Goal: Transaction & Acquisition: Purchase product/service

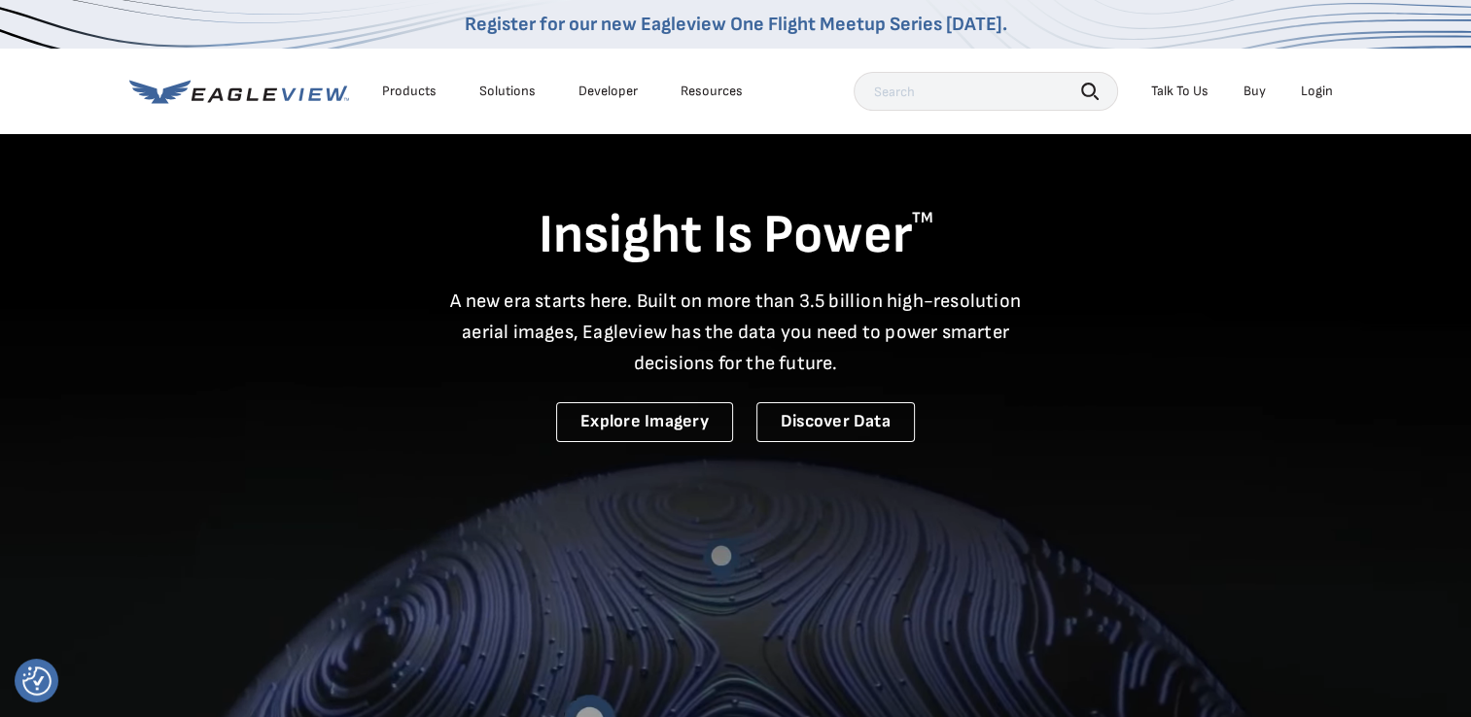
click at [1307, 90] on div "Login" at bounding box center [1317, 91] width 32 height 17
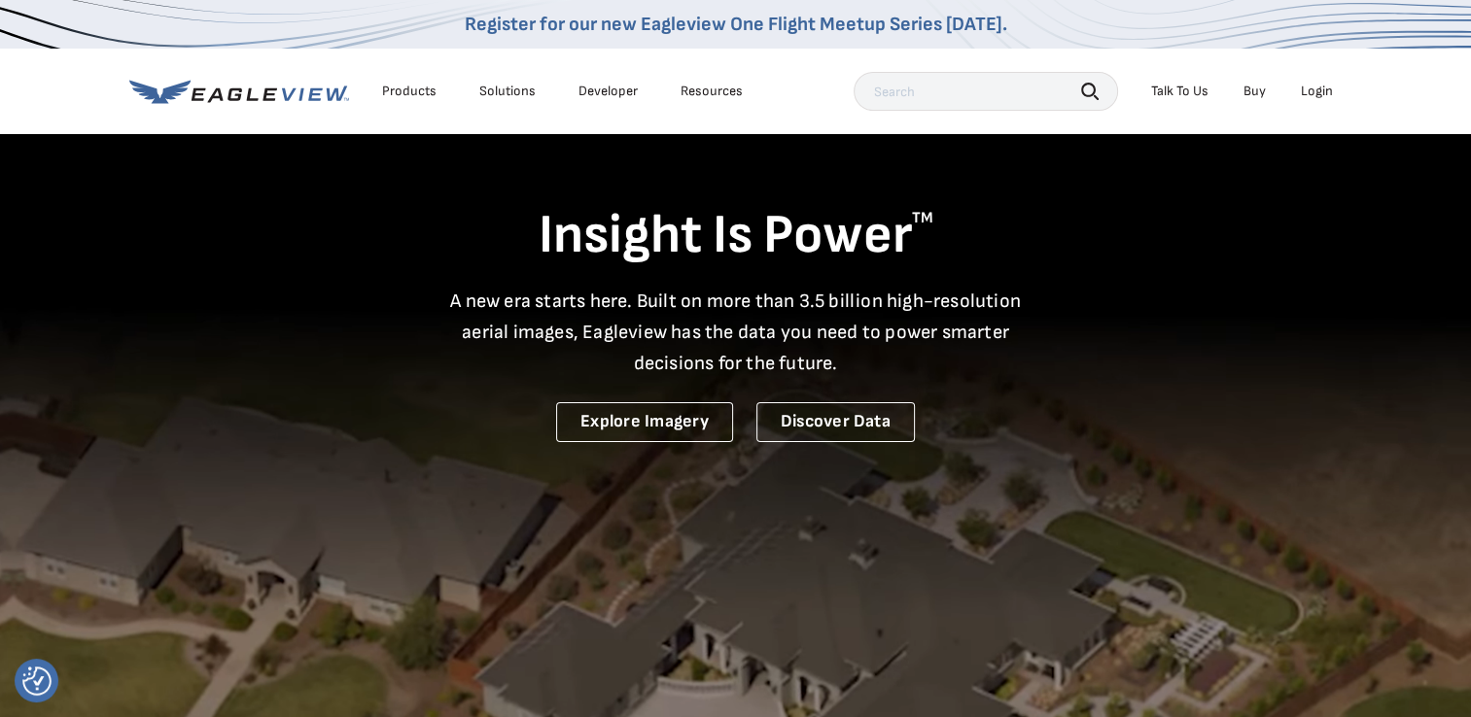
click at [1322, 95] on div "Login" at bounding box center [1317, 91] width 32 height 17
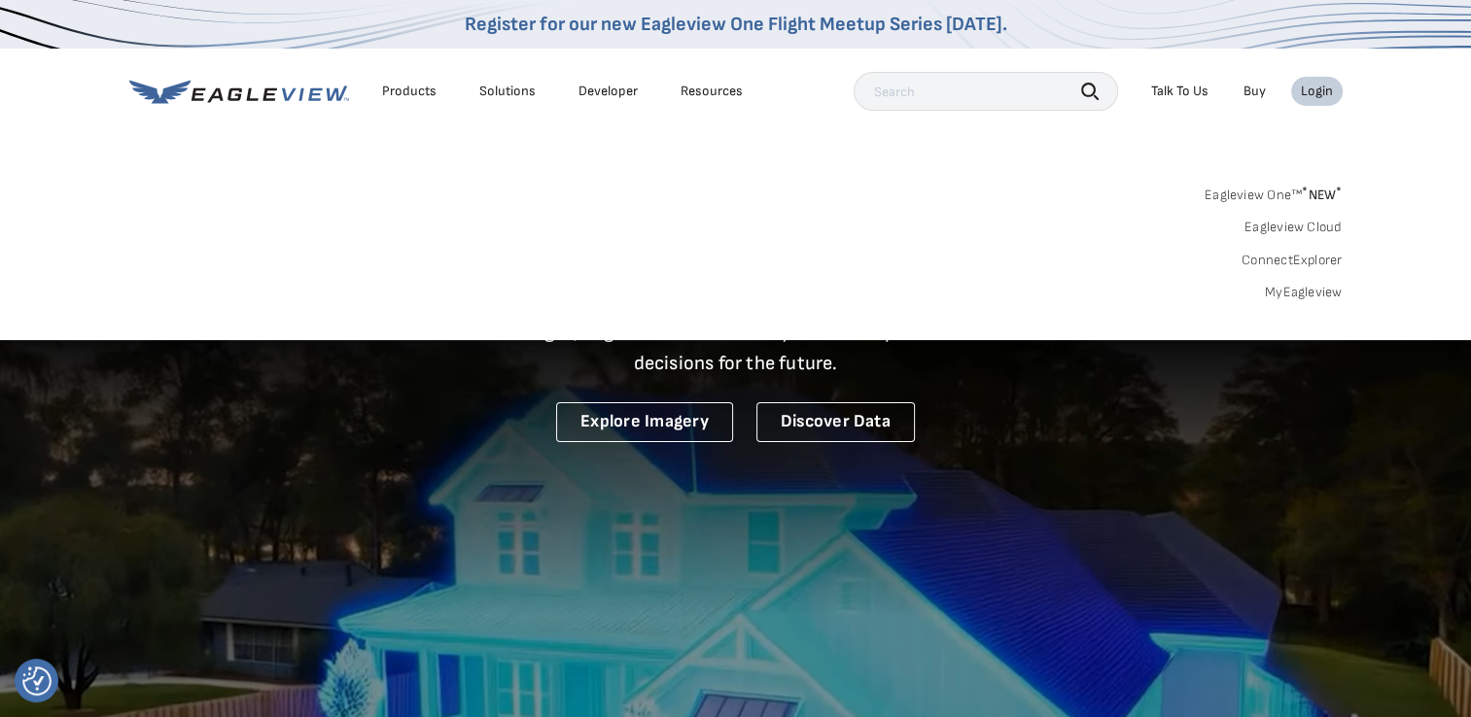
click at [1314, 298] on link "MyEagleview" at bounding box center [1304, 292] width 78 height 17
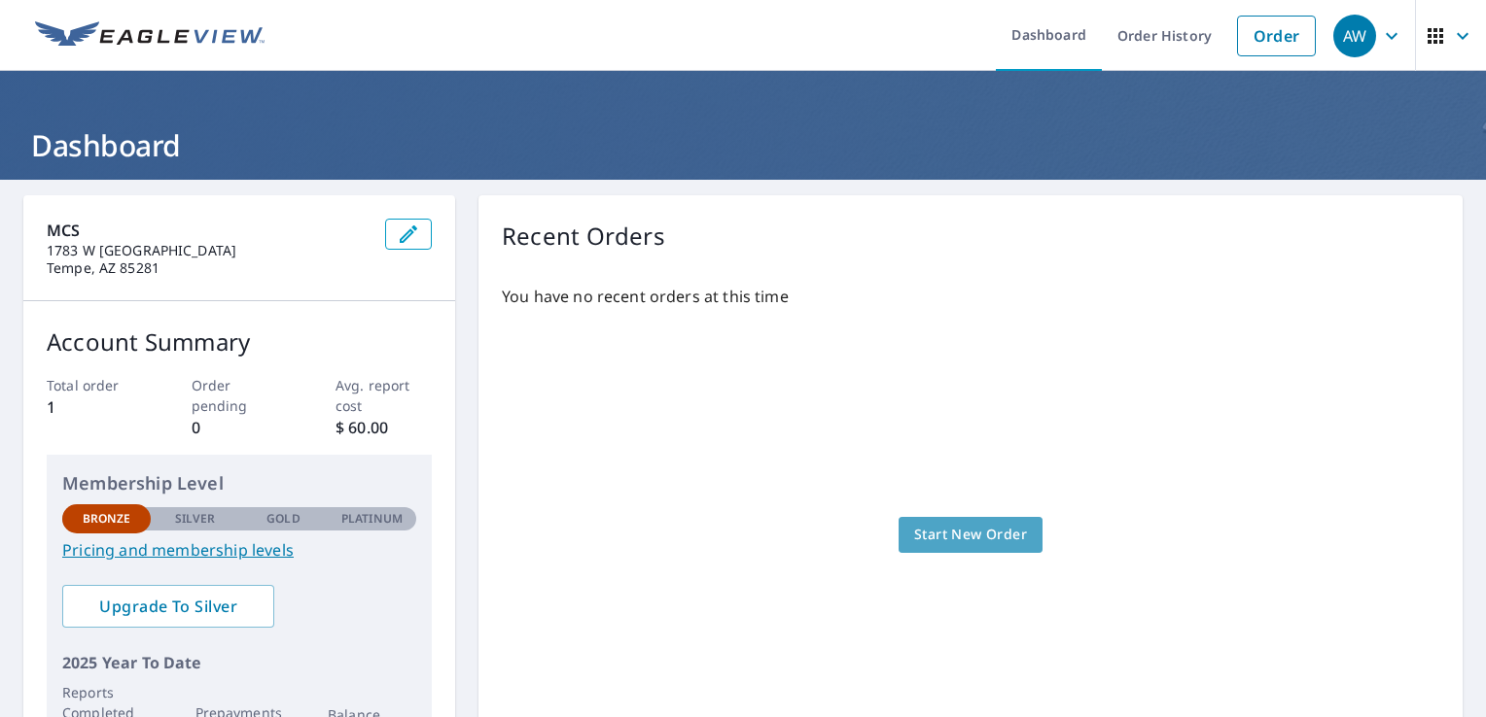
click at [949, 550] on link "Start New Order" at bounding box center [970, 535] width 144 height 36
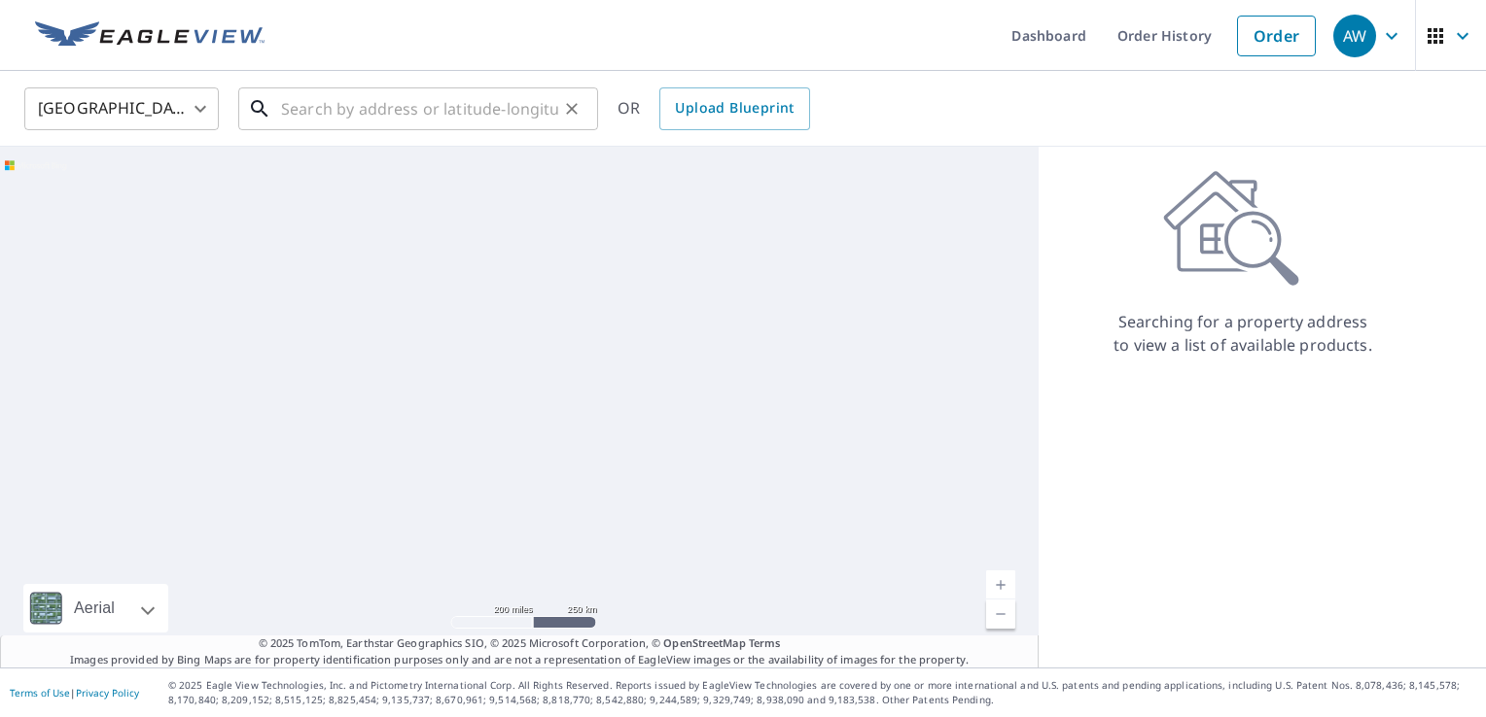
click at [292, 126] on input "text" at bounding box center [419, 109] width 277 height 54
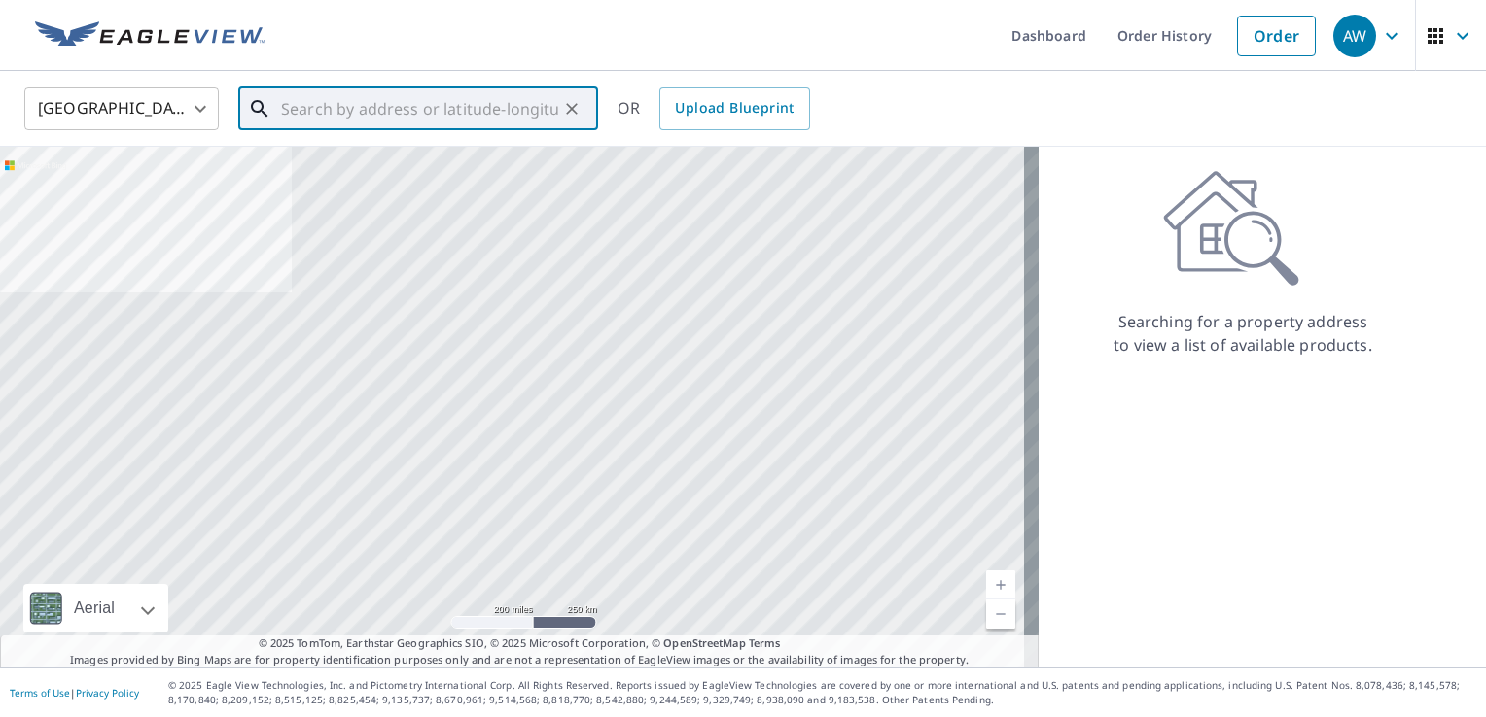
paste input "[STREET_ADDRESS]. 89110"
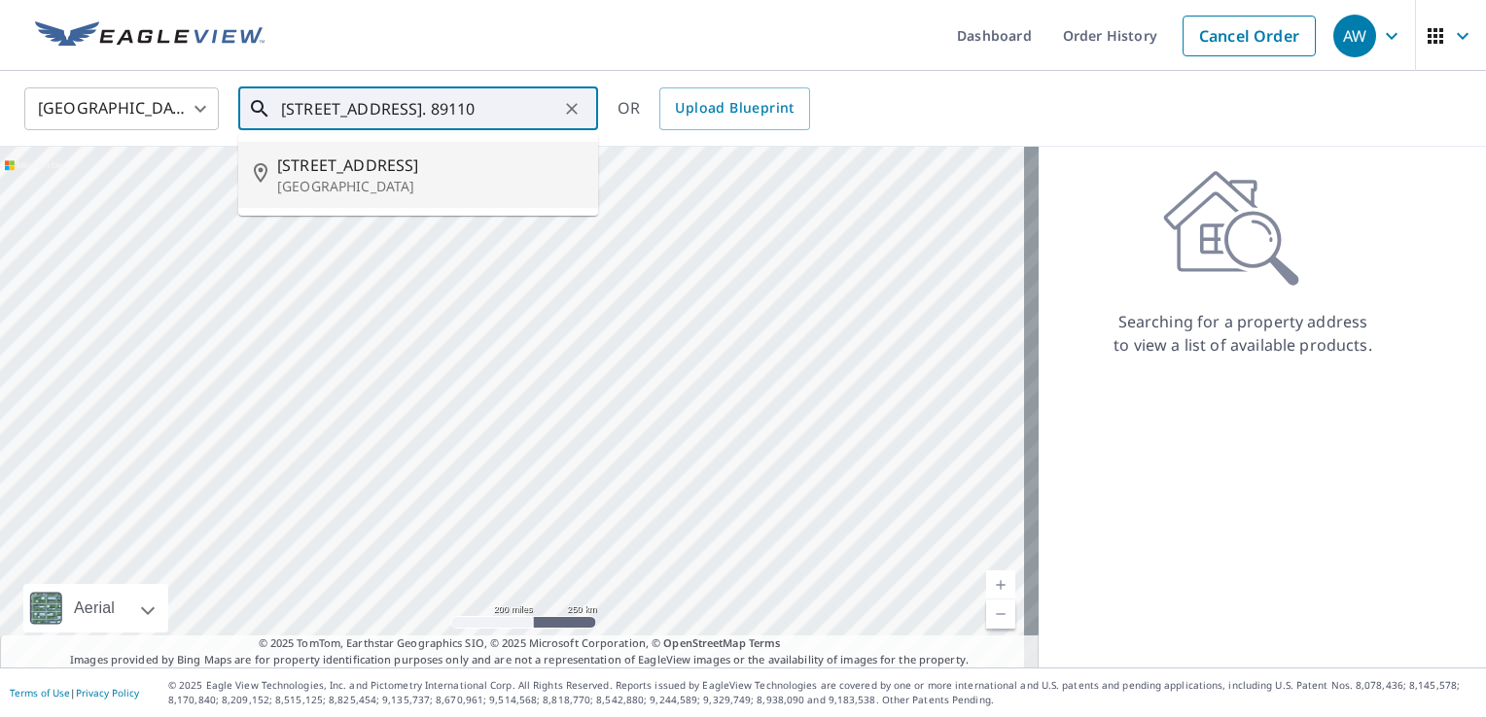
click at [458, 179] on p "[GEOGRAPHIC_DATA]" at bounding box center [429, 186] width 305 height 19
type input "[STREET_ADDRESS]"
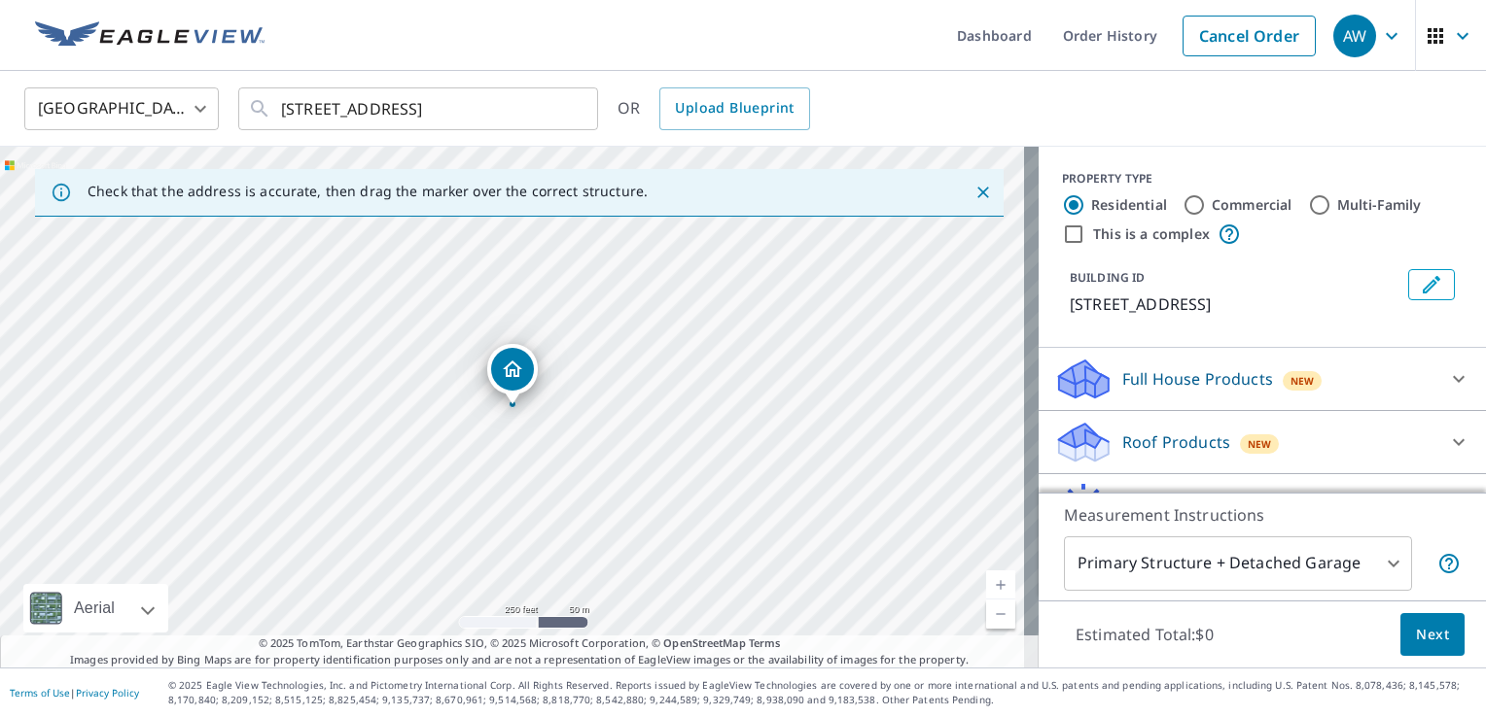
scroll to position [97, 0]
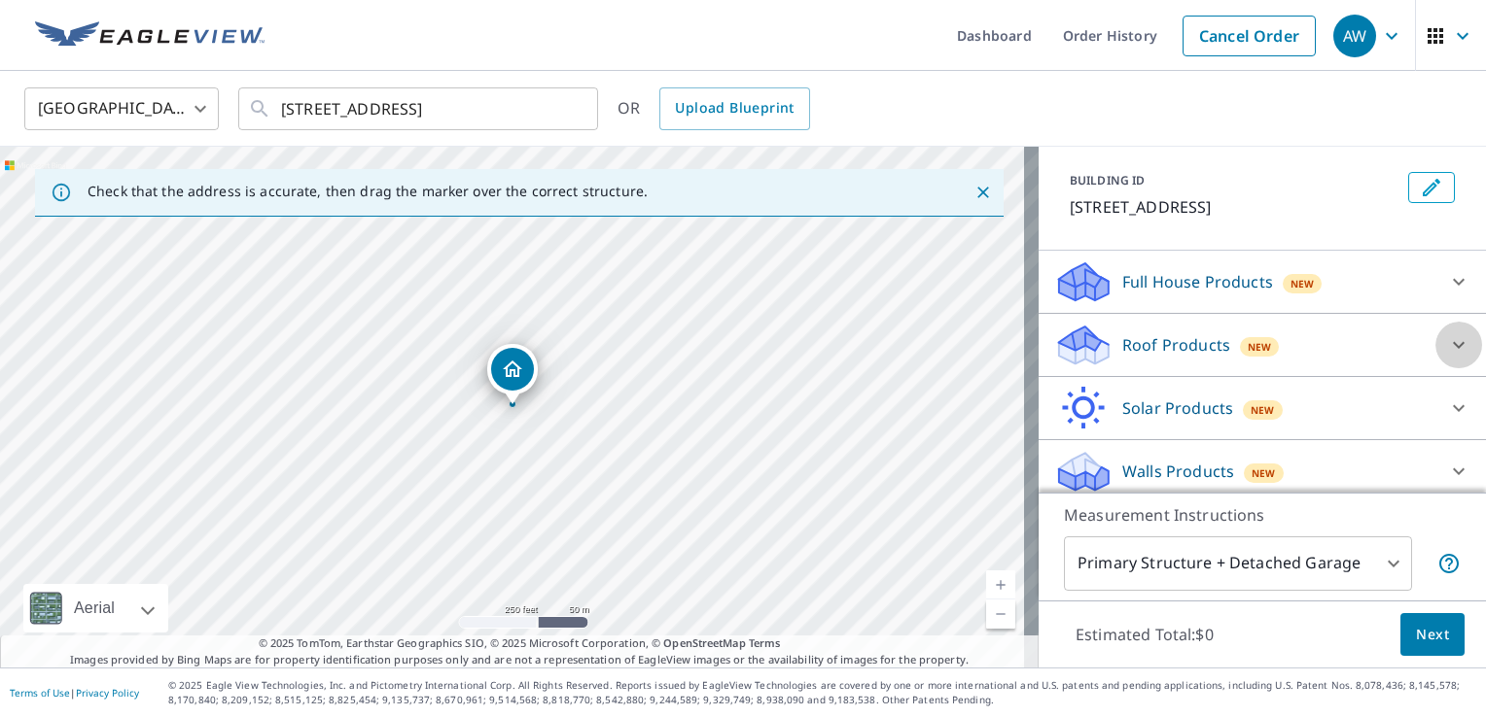
click at [1447, 350] on icon at bounding box center [1458, 344] width 23 height 23
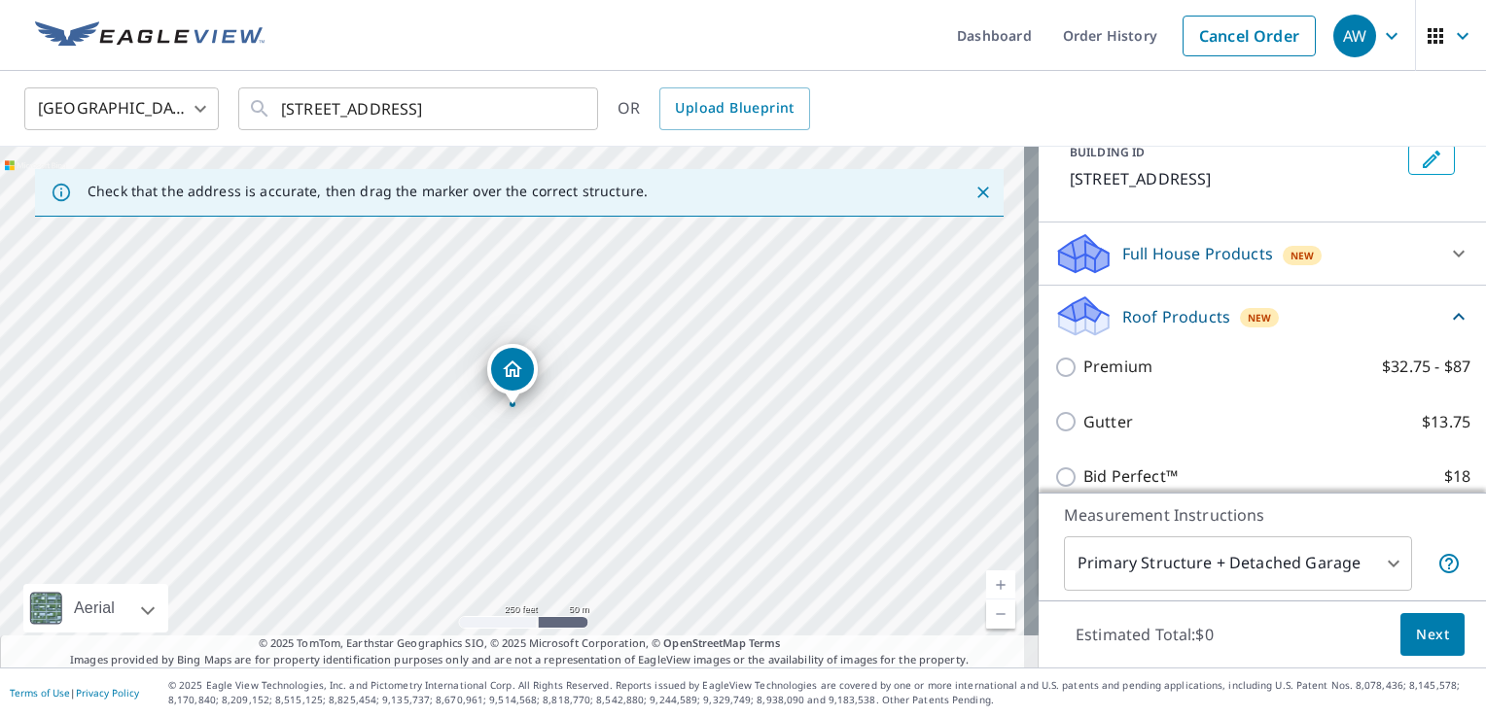
scroll to position [172, 0]
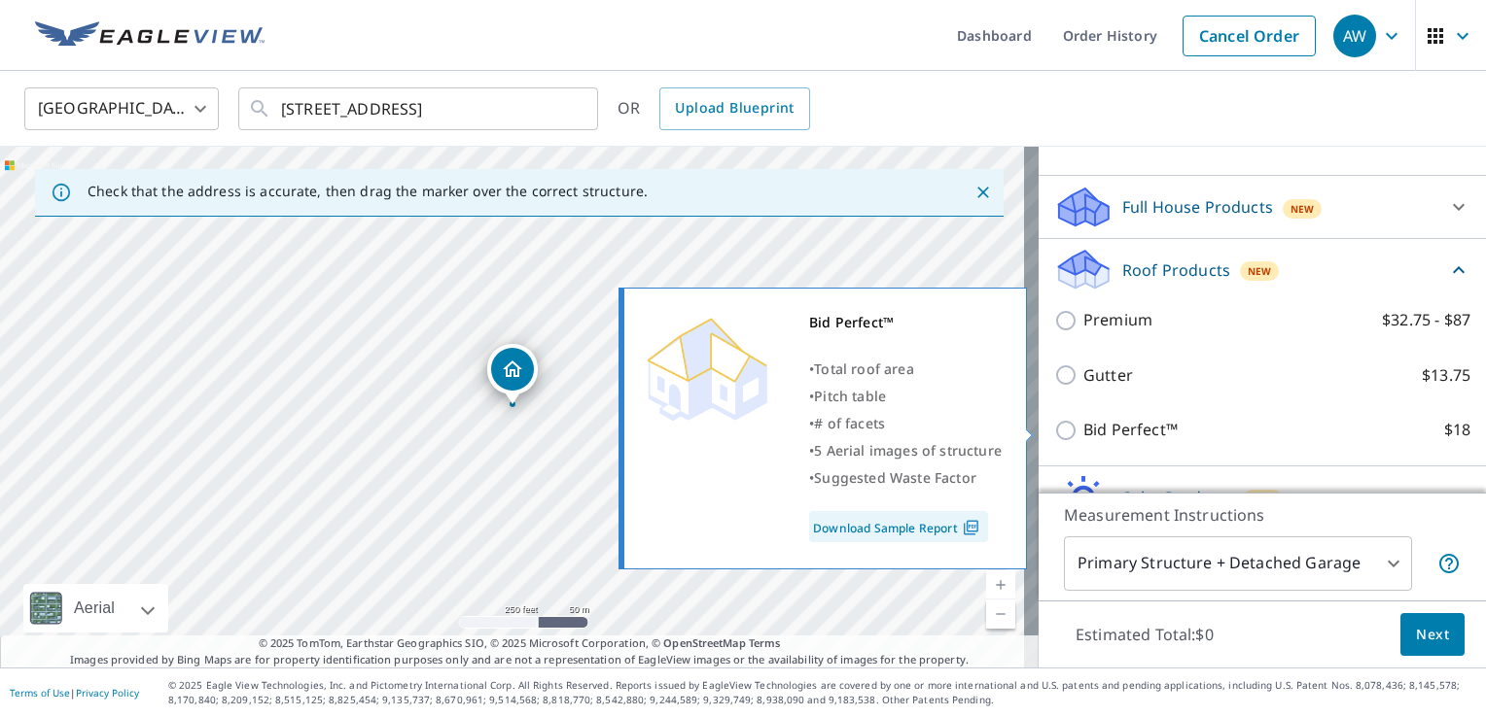
click at [1054, 428] on input "Bid Perfect™ $18" at bounding box center [1068, 430] width 29 height 23
checkbox input "true"
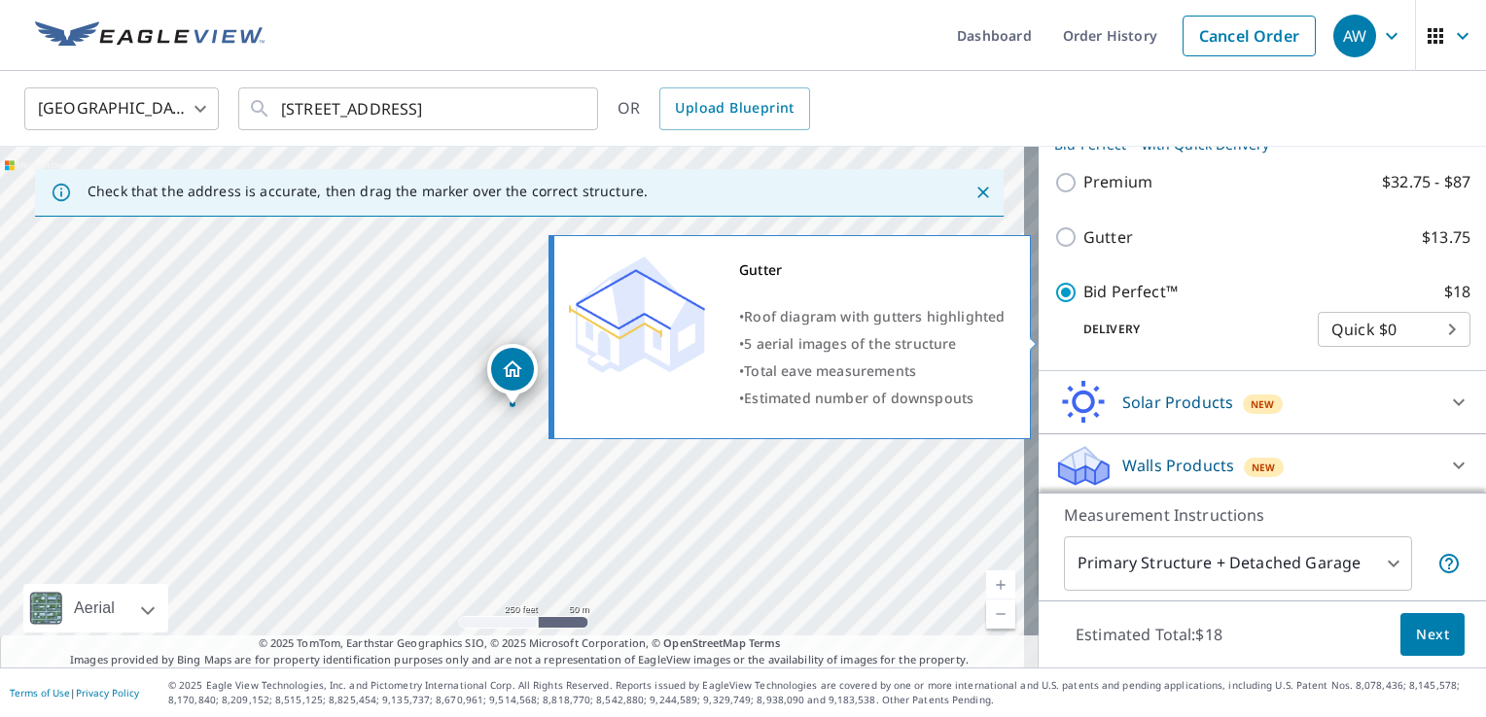
scroll to position [342, 0]
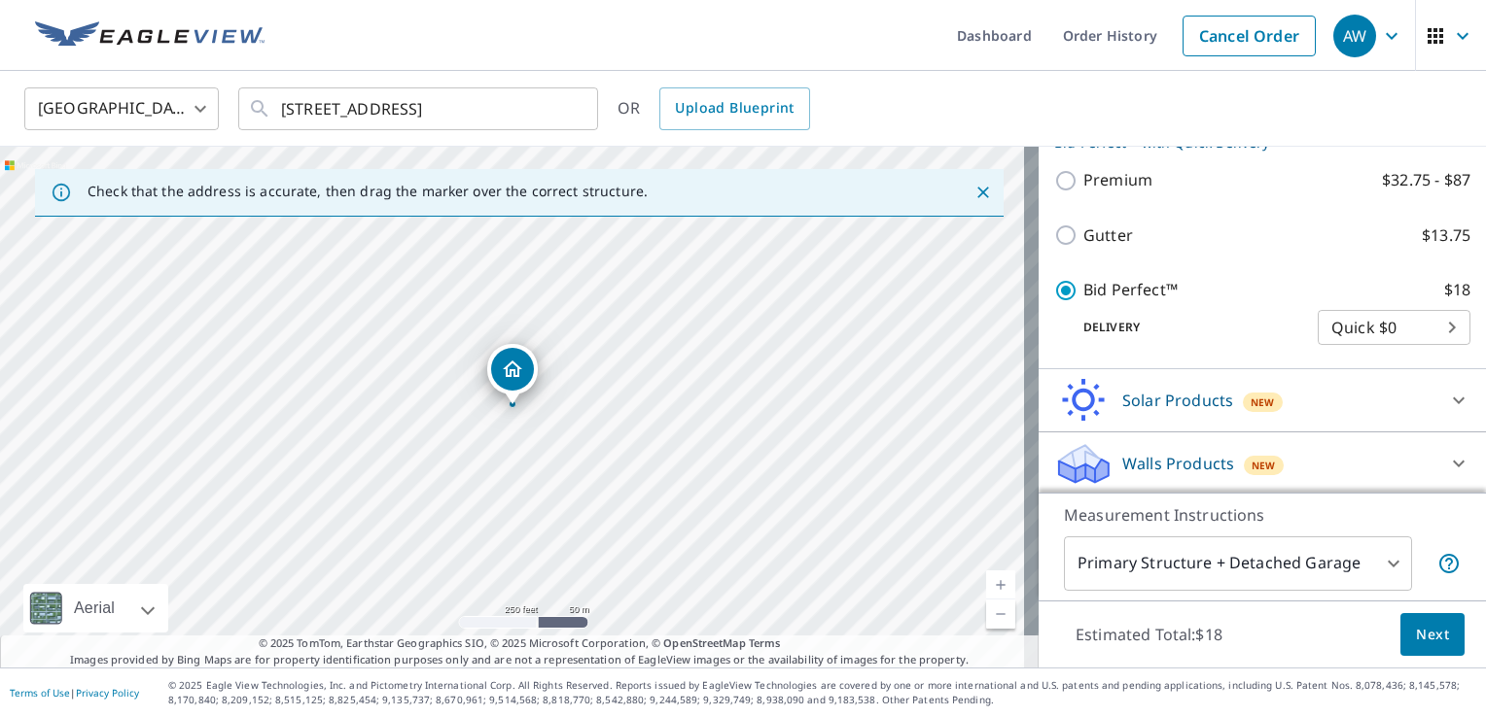
click at [1373, 327] on body "AW AW Dashboard Order History Cancel Order AW [GEOGRAPHIC_DATA] [GEOGRAPHIC_DAT…" at bounding box center [743, 358] width 1486 height 717
click at [1233, 325] on div at bounding box center [743, 358] width 1486 height 717
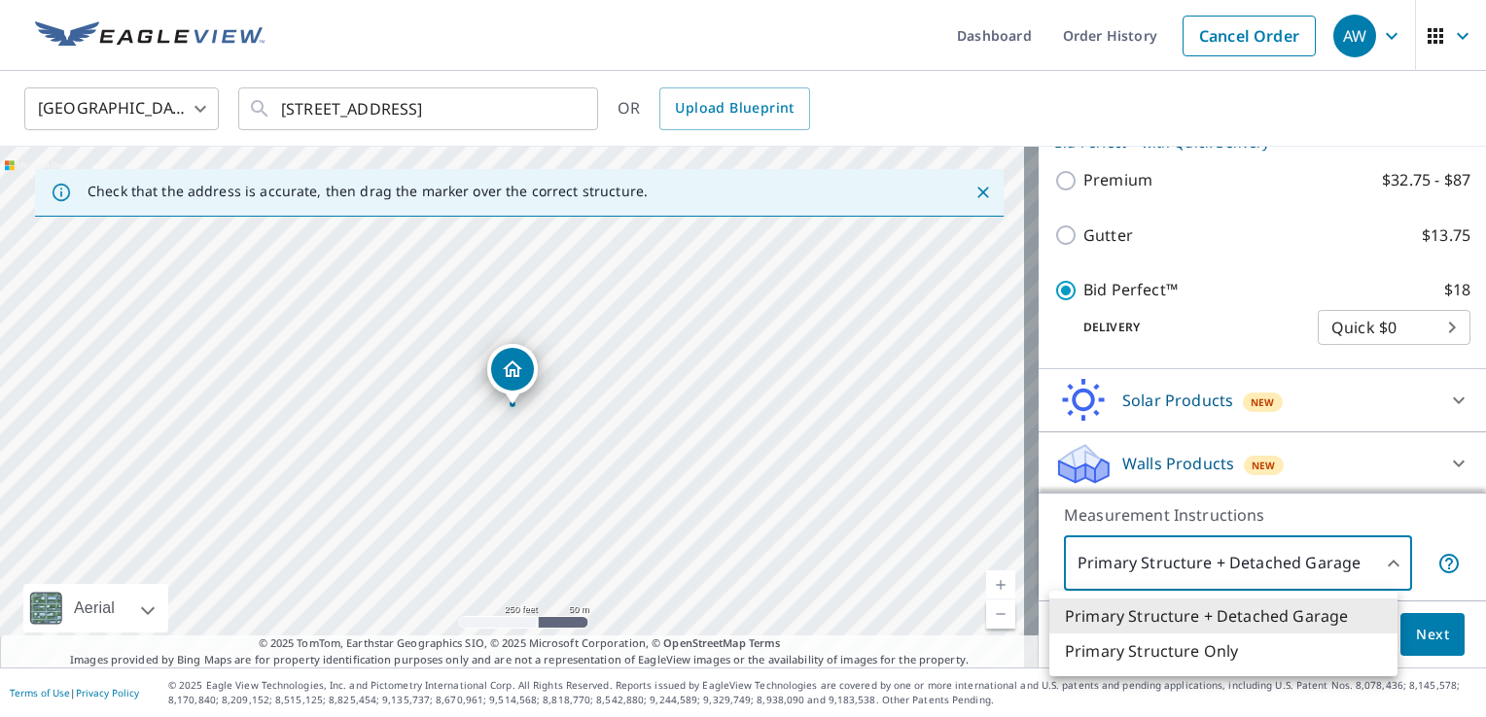
click at [1358, 575] on body "AW AW Dashboard Order History Cancel Order AW [GEOGRAPHIC_DATA] [GEOGRAPHIC_DAT…" at bounding box center [743, 358] width 1486 height 717
click at [1265, 511] on div at bounding box center [743, 358] width 1486 height 717
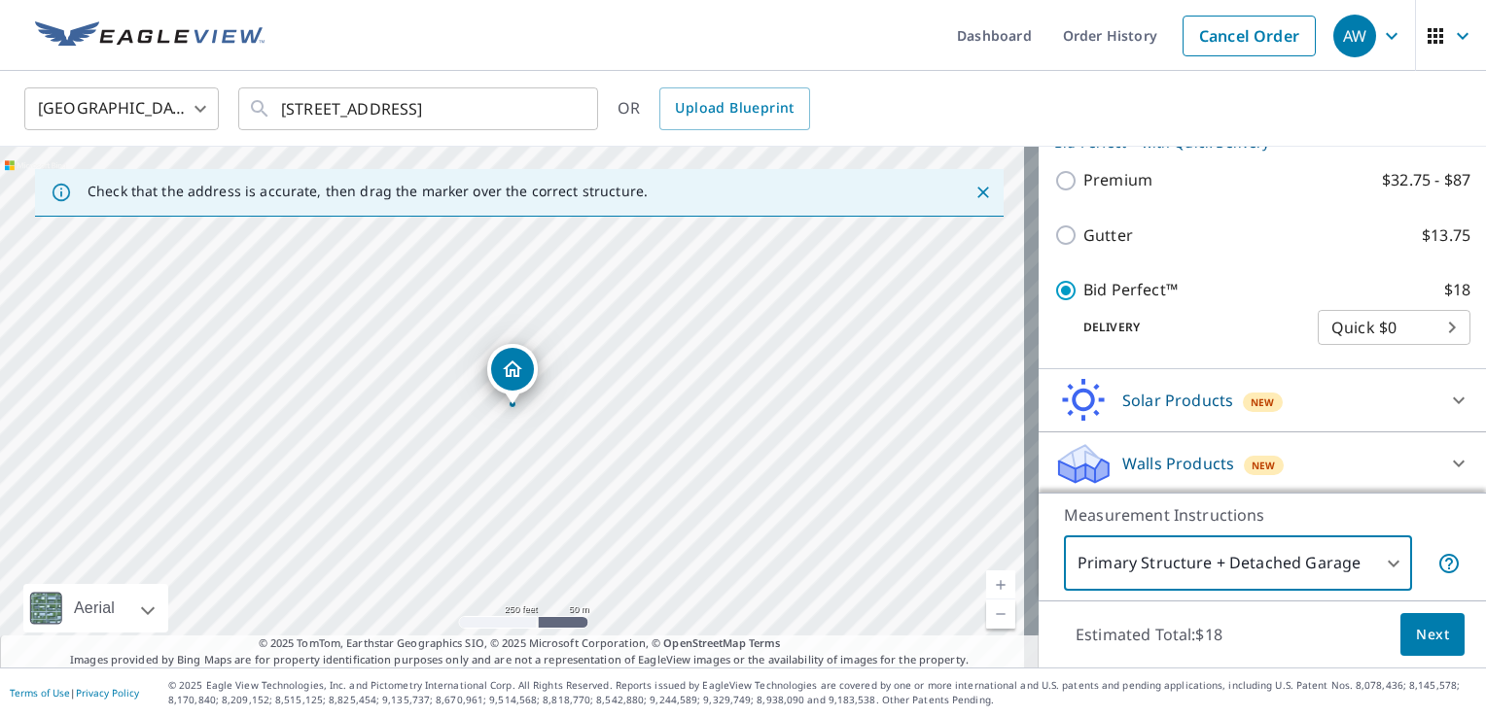
click at [1400, 630] on button "Next" at bounding box center [1432, 635] width 64 height 44
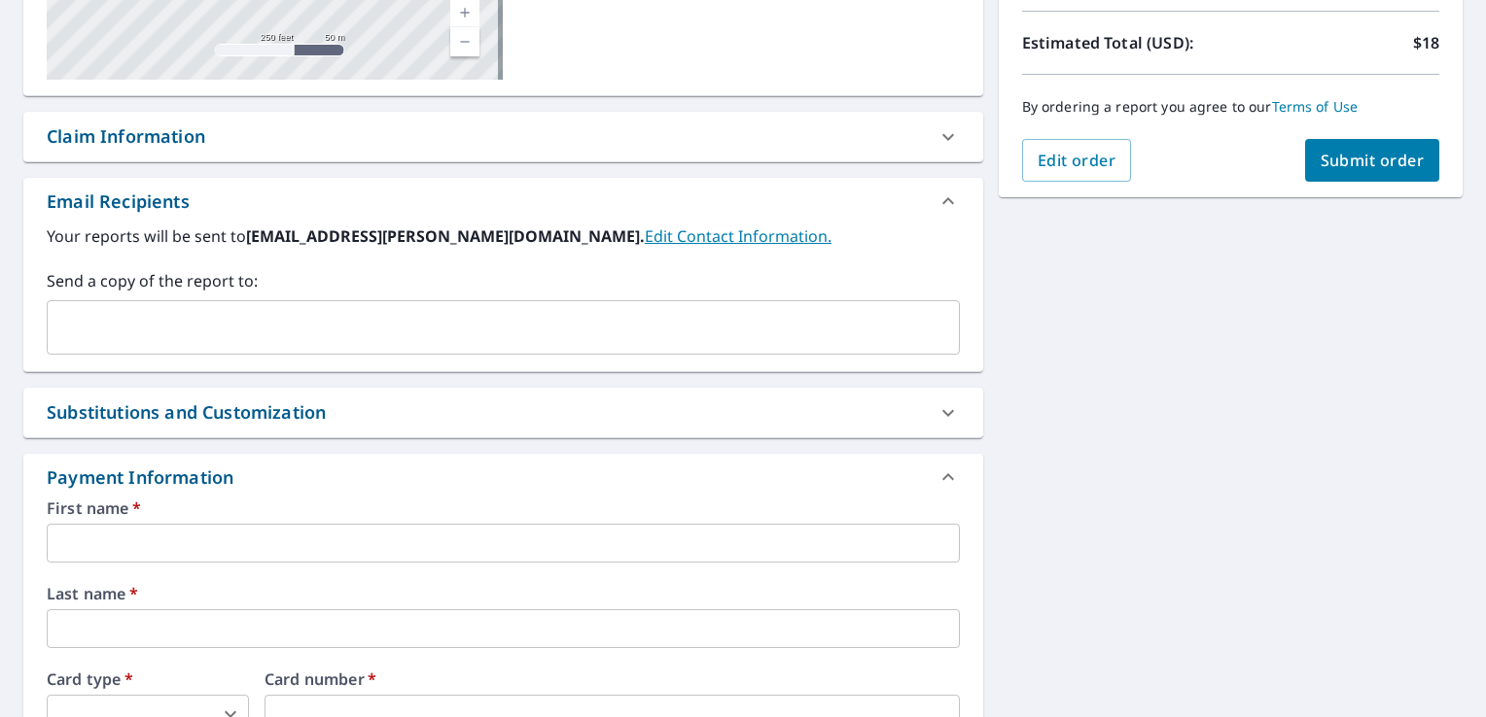
scroll to position [389, 0]
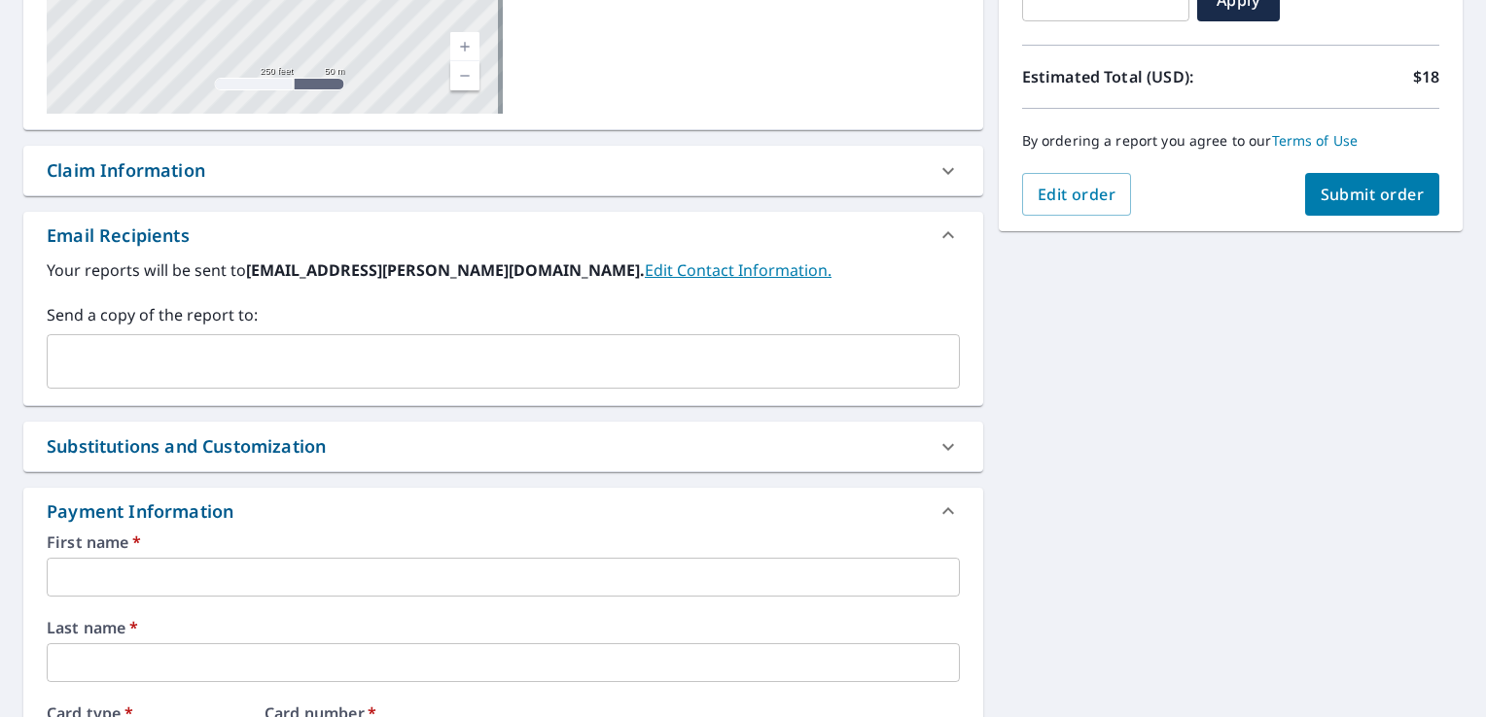
click at [945, 176] on icon at bounding box center [947, 170] width 23 height 23
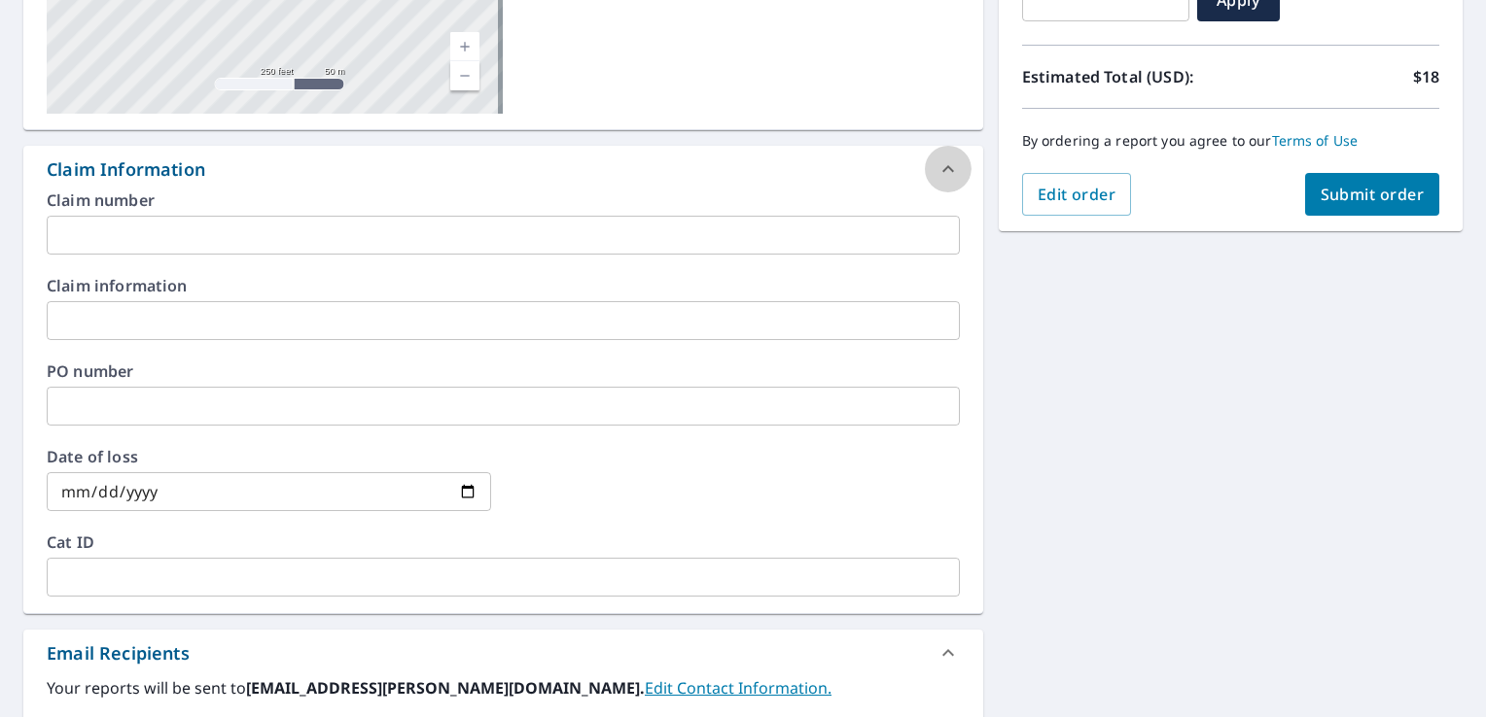
click at [945, 177] on icon at bounding box center [947, 168] width 23 height 23
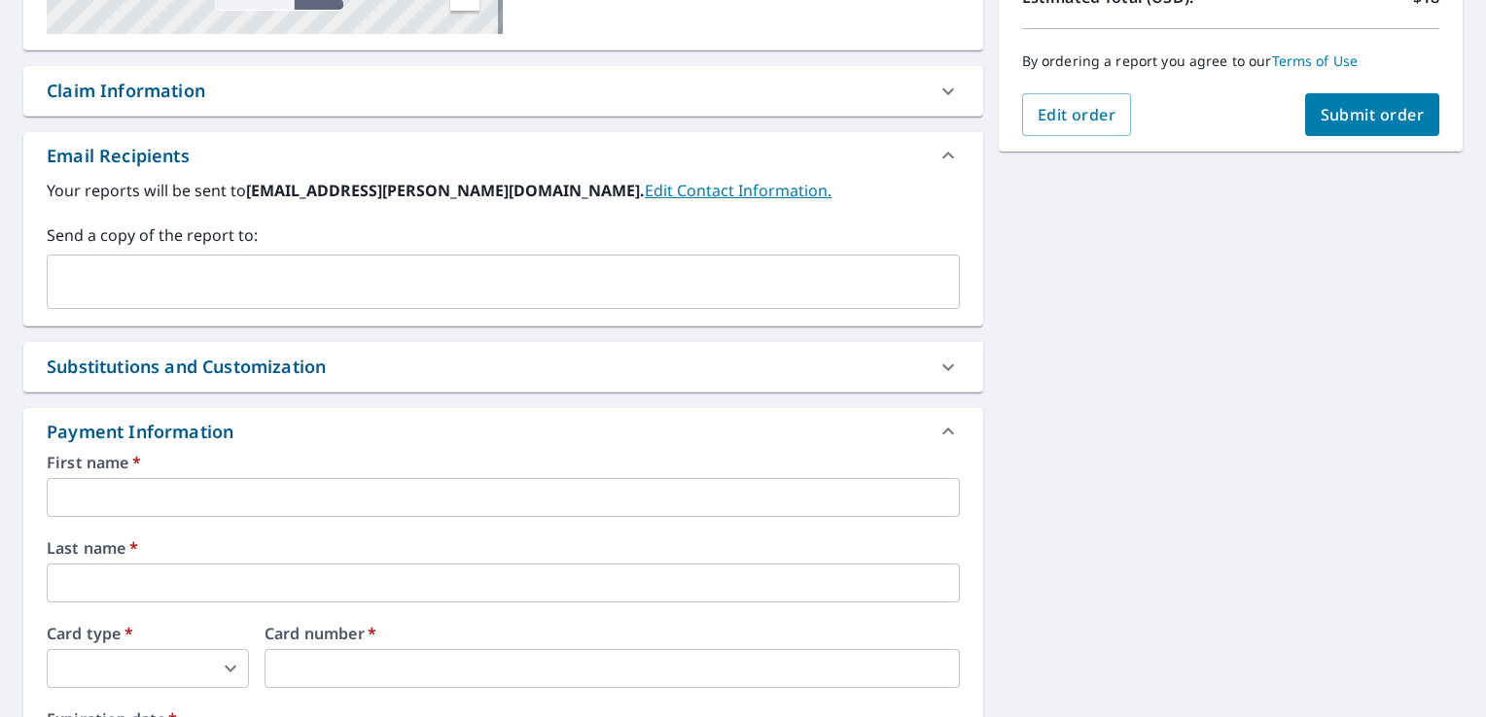
scroll to position [486, 0]
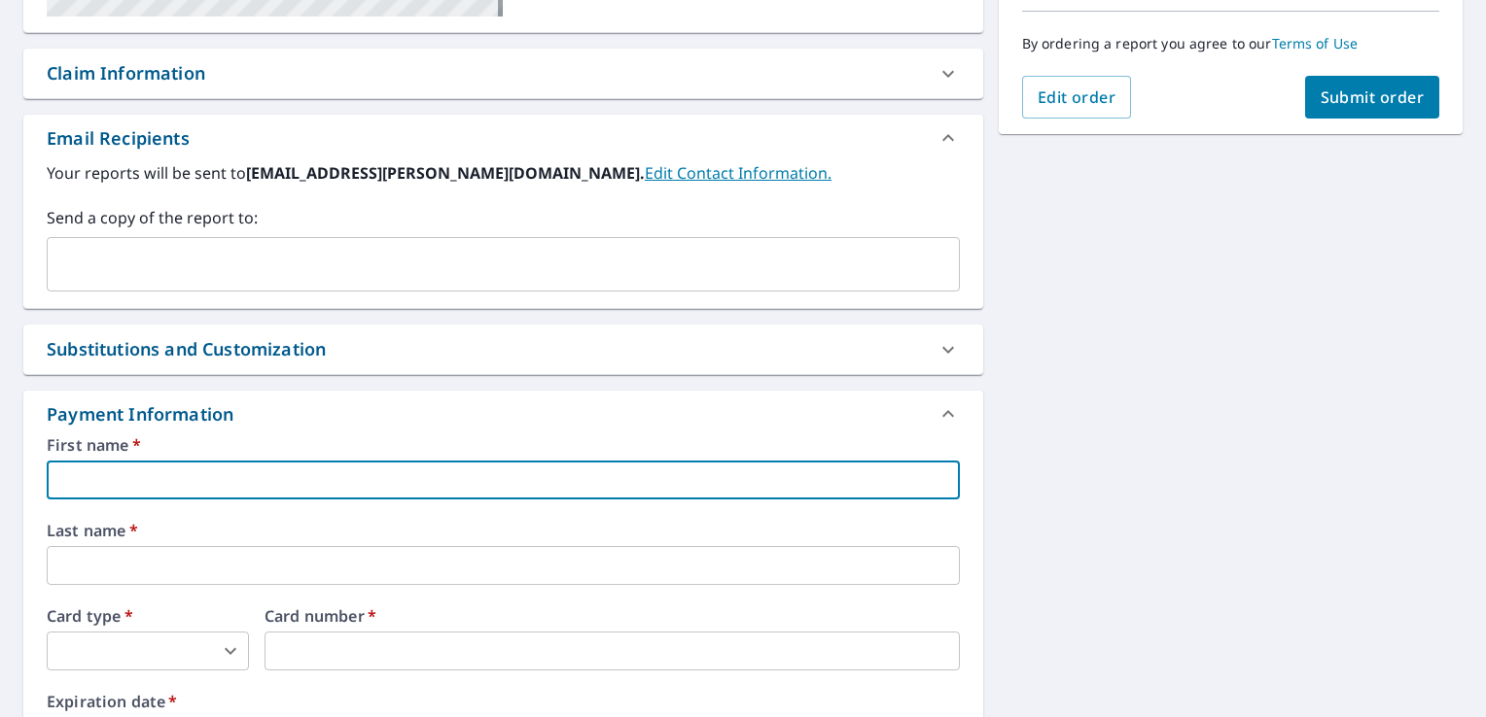
click at [263, 487] on input "text" at bounding box center [503, 480] width 913 height 39
type input "[PERSON_NAME]"
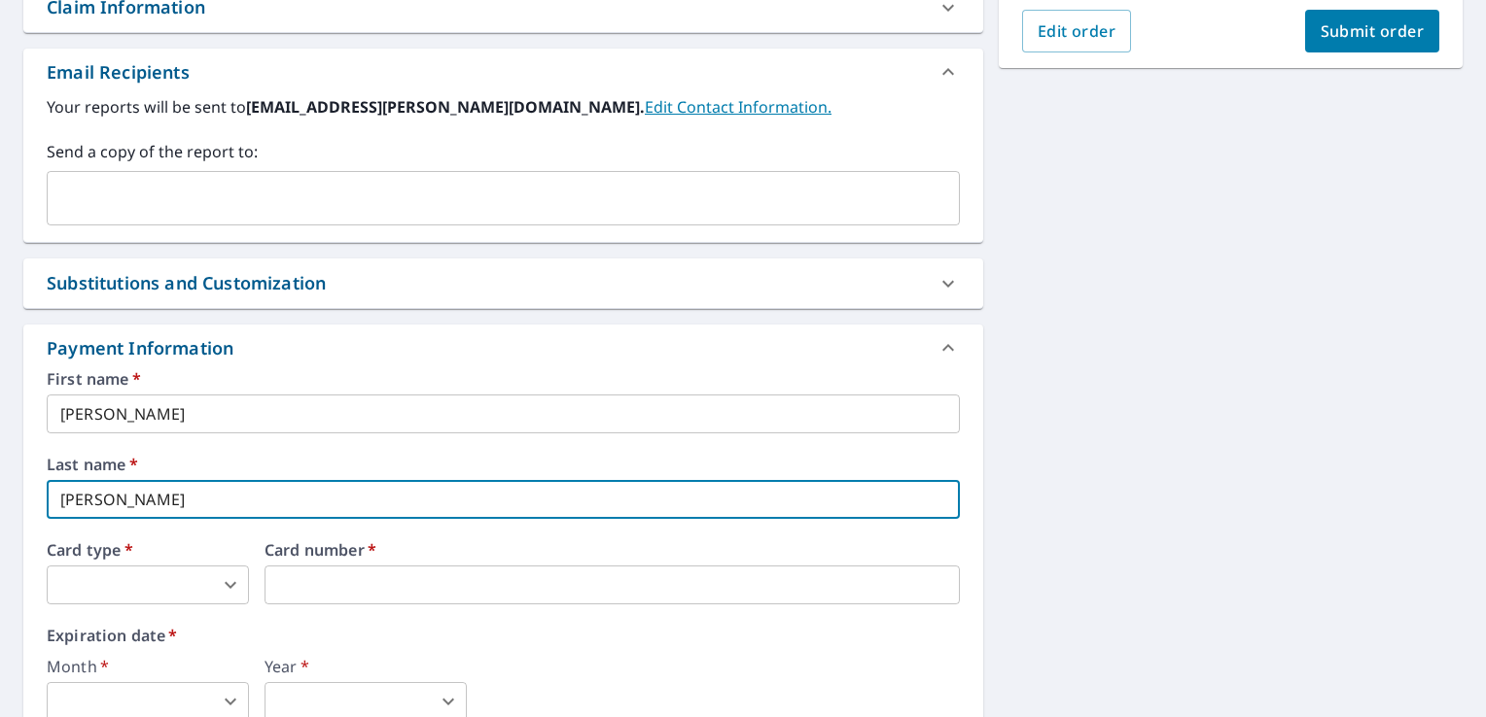
scroll to position [583, 0]
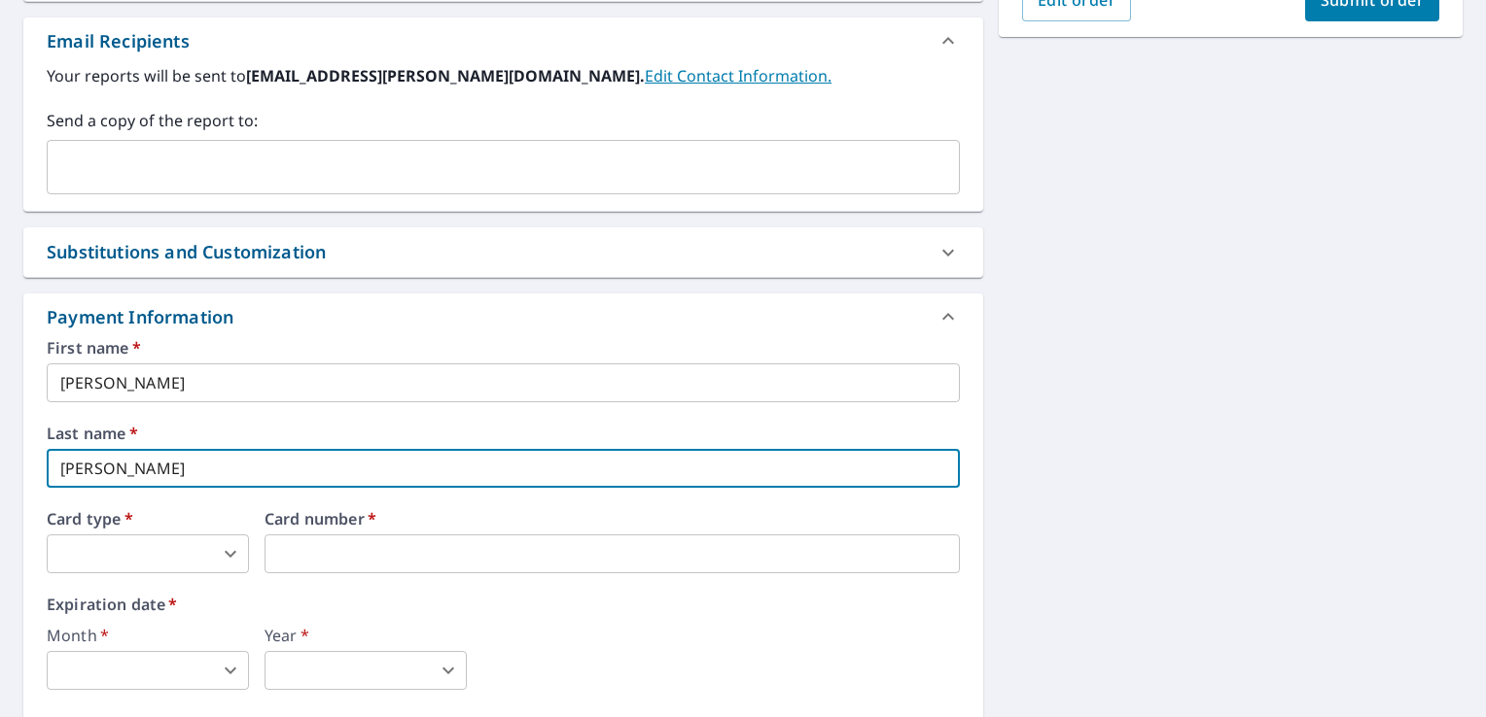
type input "[PERSON_NAME]"
click at [229, 554] on body "AW AW Dashboard Order History Cancel Order AW Dashboard / Finalize Order Finali…" at bounding box center [743, 358] width 1486 height 717
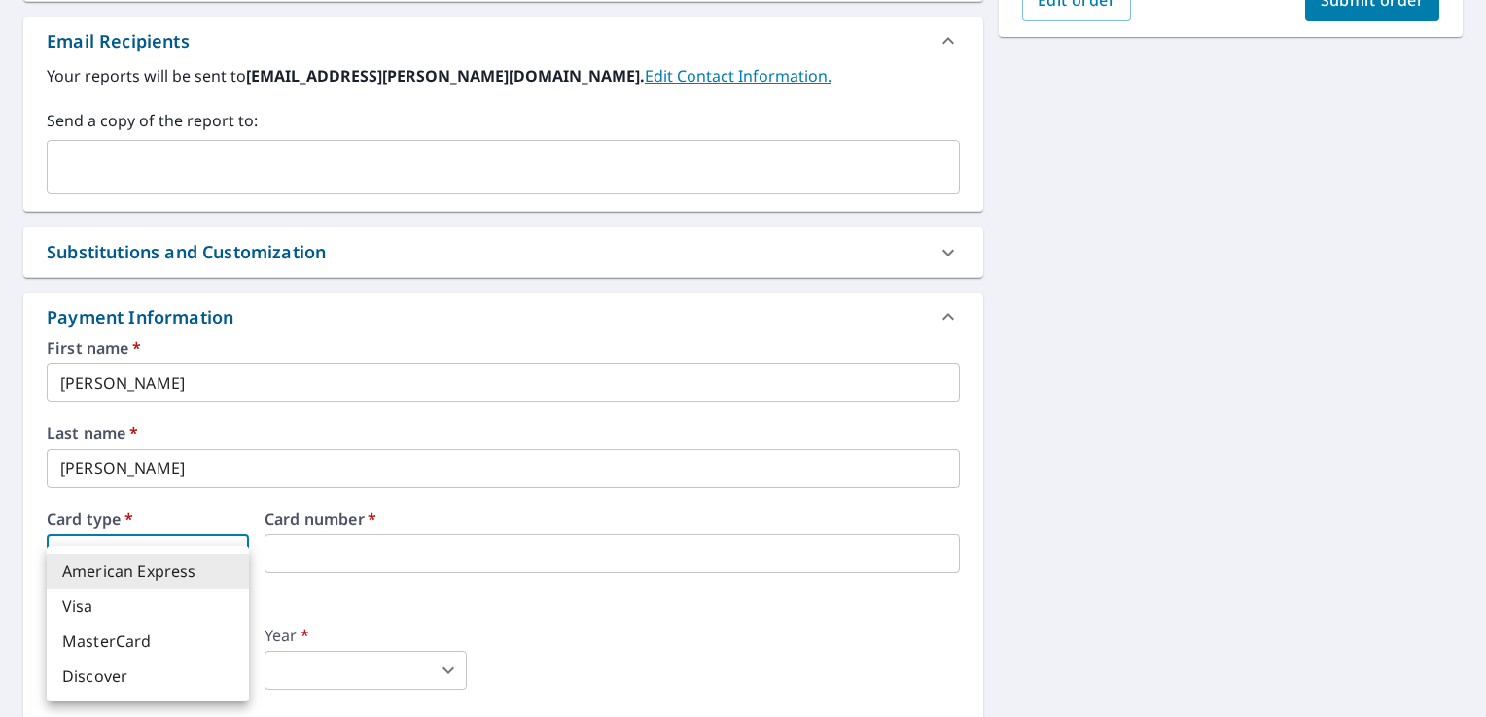
click at [136, 621] on li "Visa" at bounding box center [148, 606] width 202 height 35
type input "2"
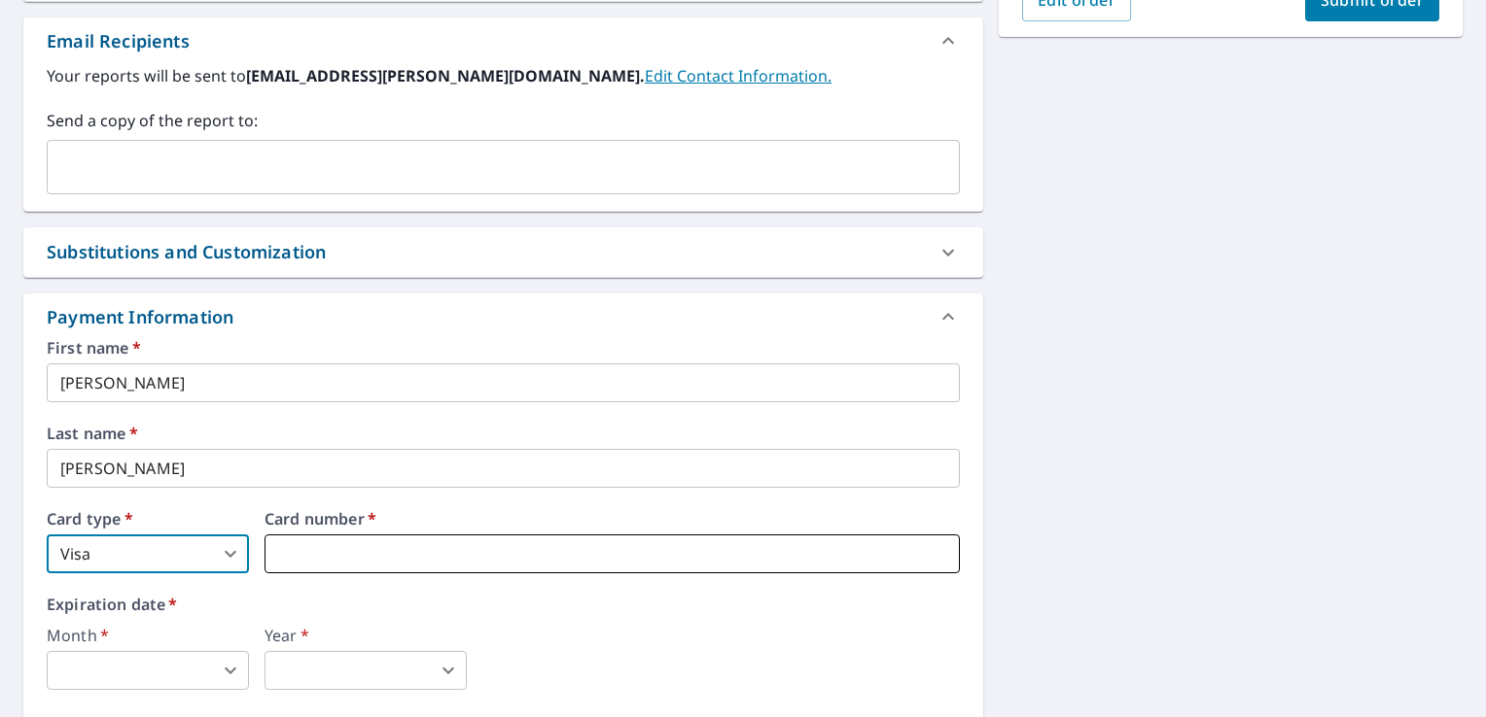
click at [306, 569] on iframe at bounding box center [611, 554] width 695 height 39
click at [311, 566] on iframe at bounding box center [611, 554] width 695 height 39
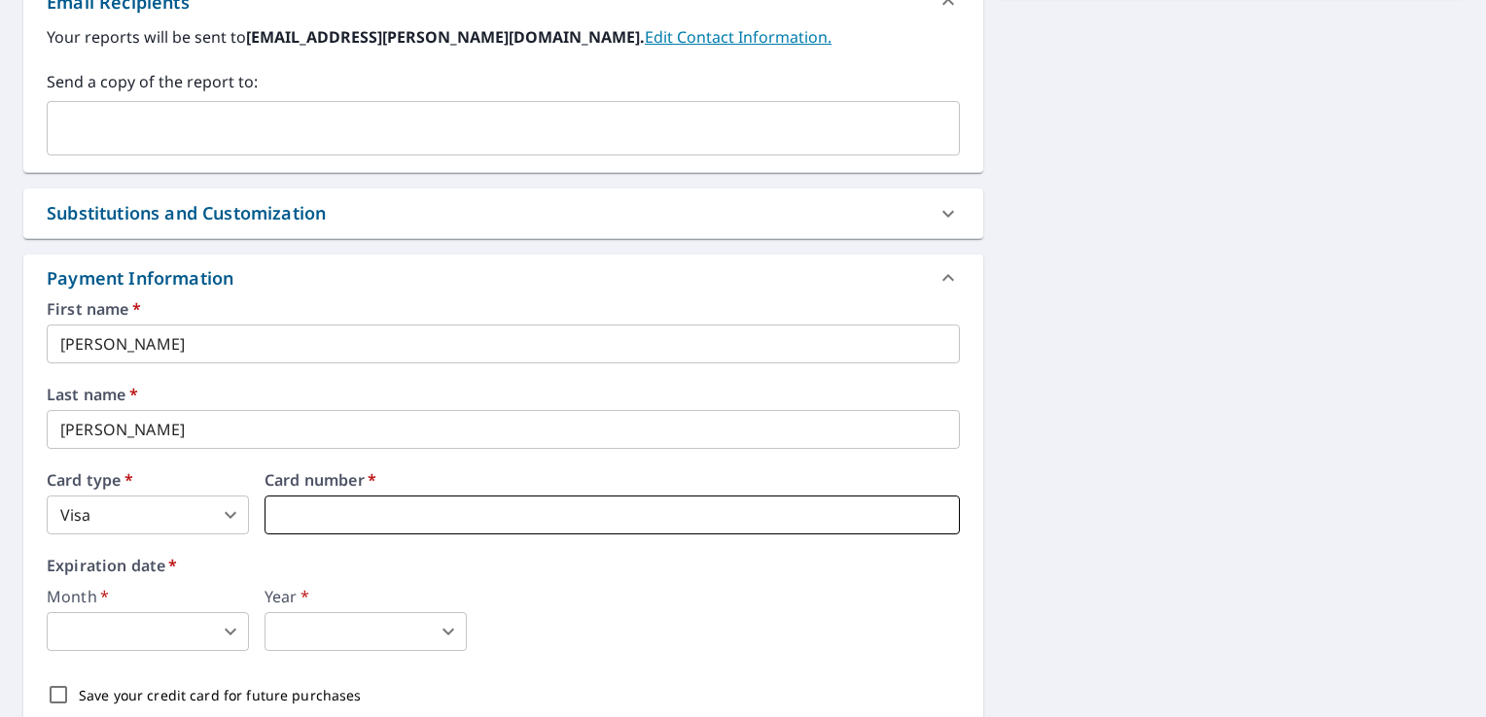
scroll to position [681, 0]
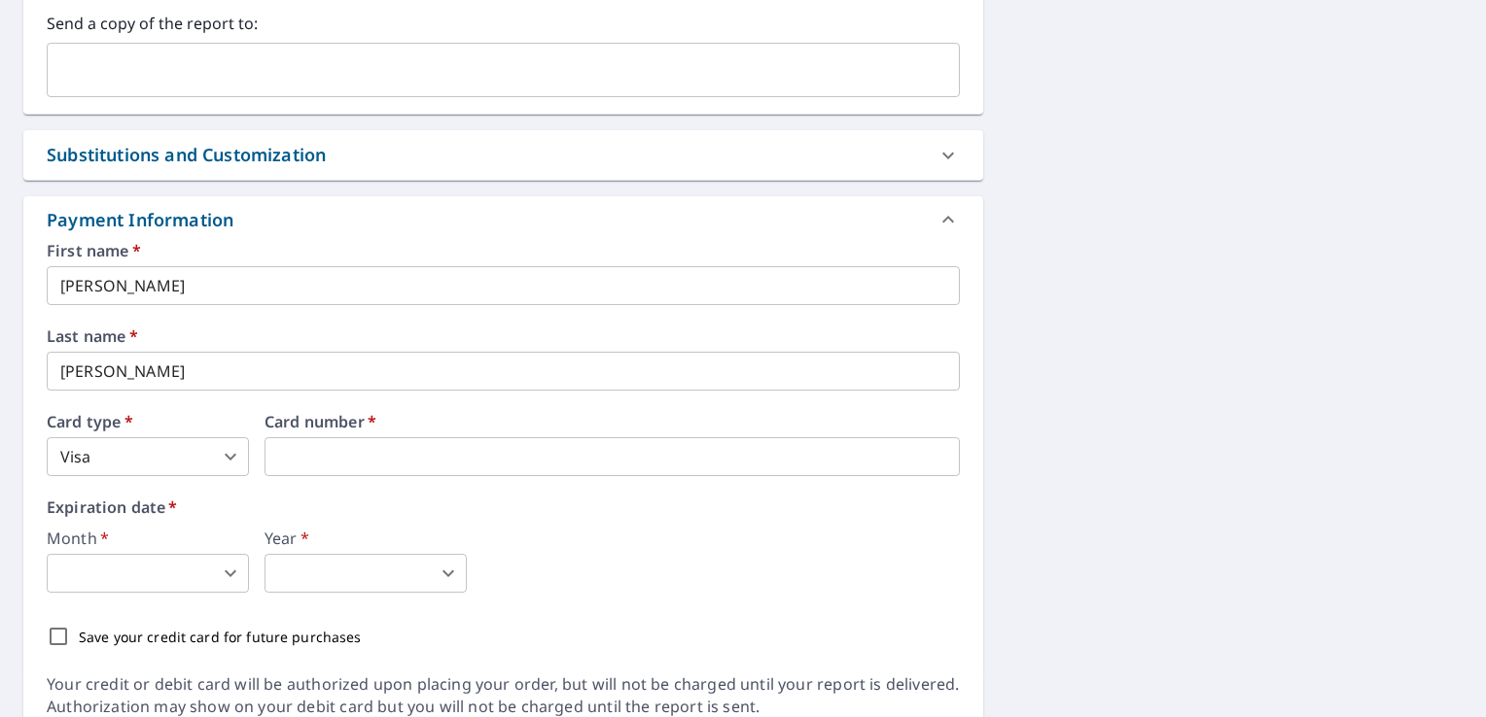
click at [229, 565] on body "AW AW Dashboard Order History Cancel Order AW Dashboard / Finalize Order Finali…" at bounding box center [743, 358] width 1486 height 717
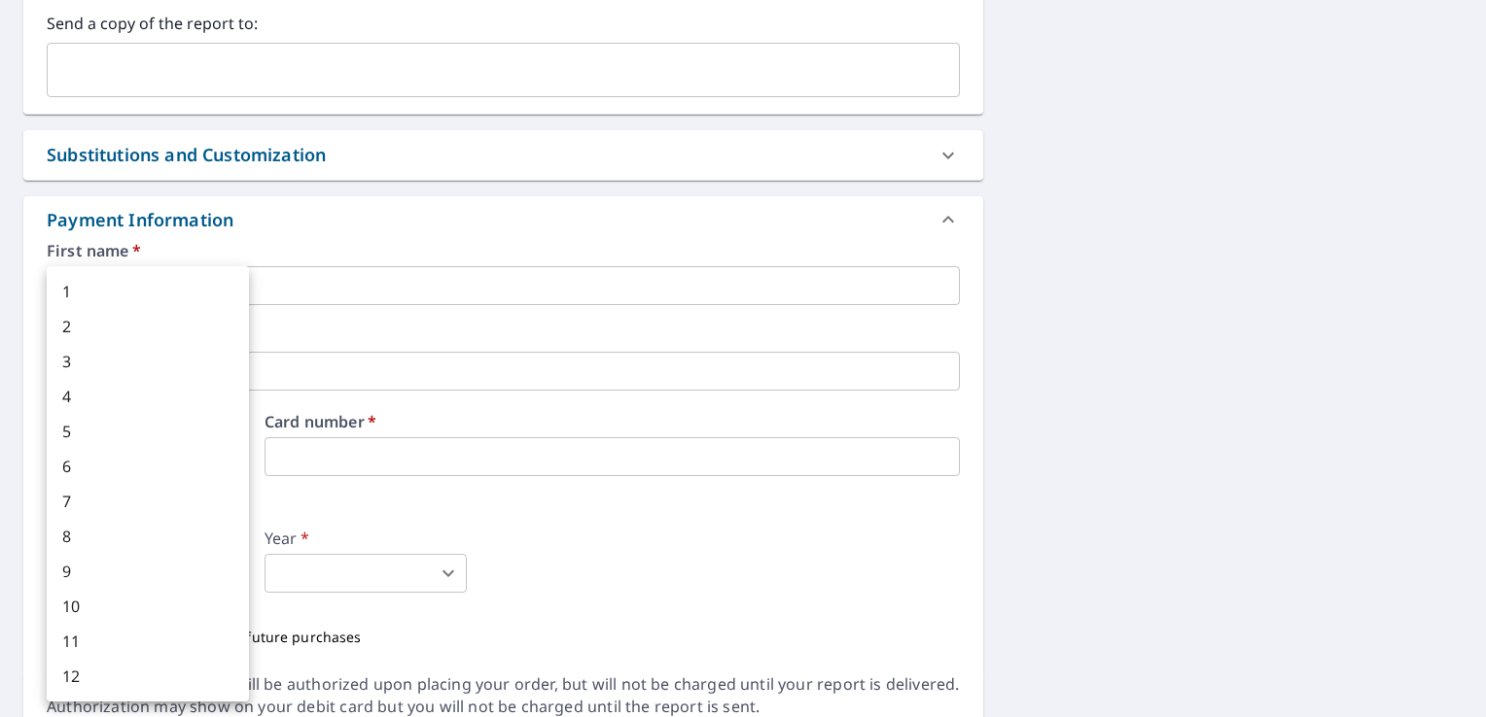
click at [77, 400] on li "4" at bounding box center [148, 396] width 202 height 35
type input "4"
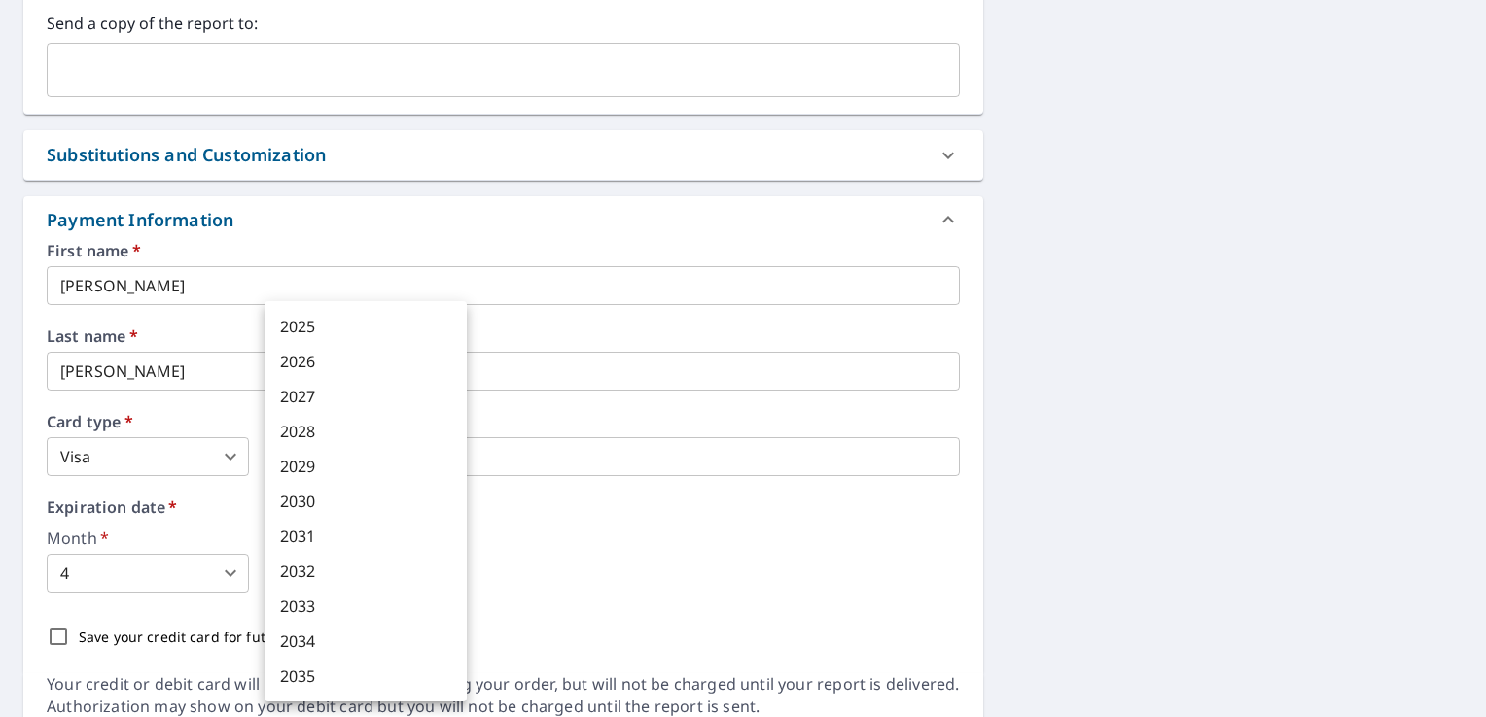
click at [412, 583] on body "AW AW Dashboard Order History Cancel Order AW Dashboard / Finalize Order Finali…" at bounding box center [743, 358] width 1486 height 717
click at [328, 402] on li "2027" at bounding box center [365, 396] width 202 height 35
type input "2027"
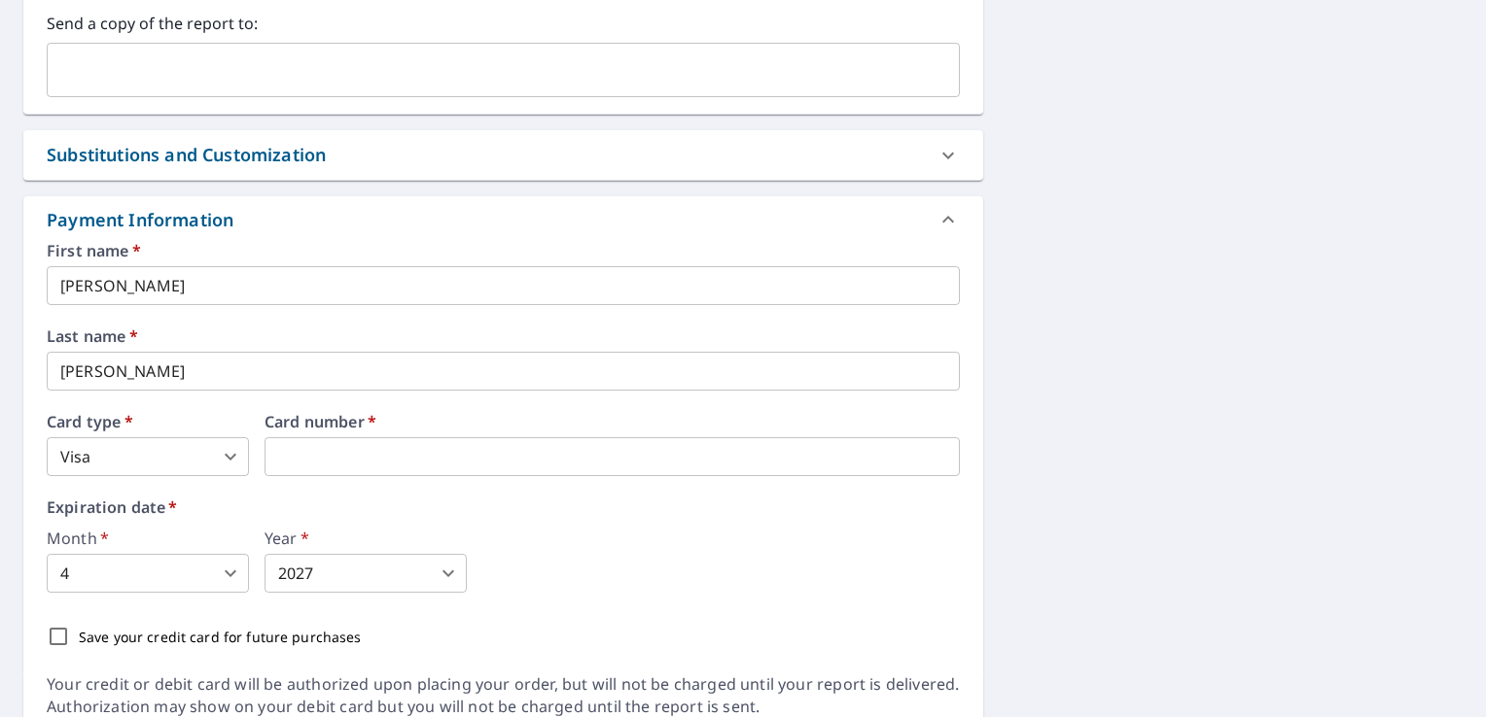
click at [655, 597] on div "First name   * [PERSON_NAME] ​ Last name   * [PERSON_NAME] ​ Card type   * Visa…" at bounding box center [503, 450] width 913 height 414
click at [938, 157] on icon at bounding box center [947, 155] width 23 height 23
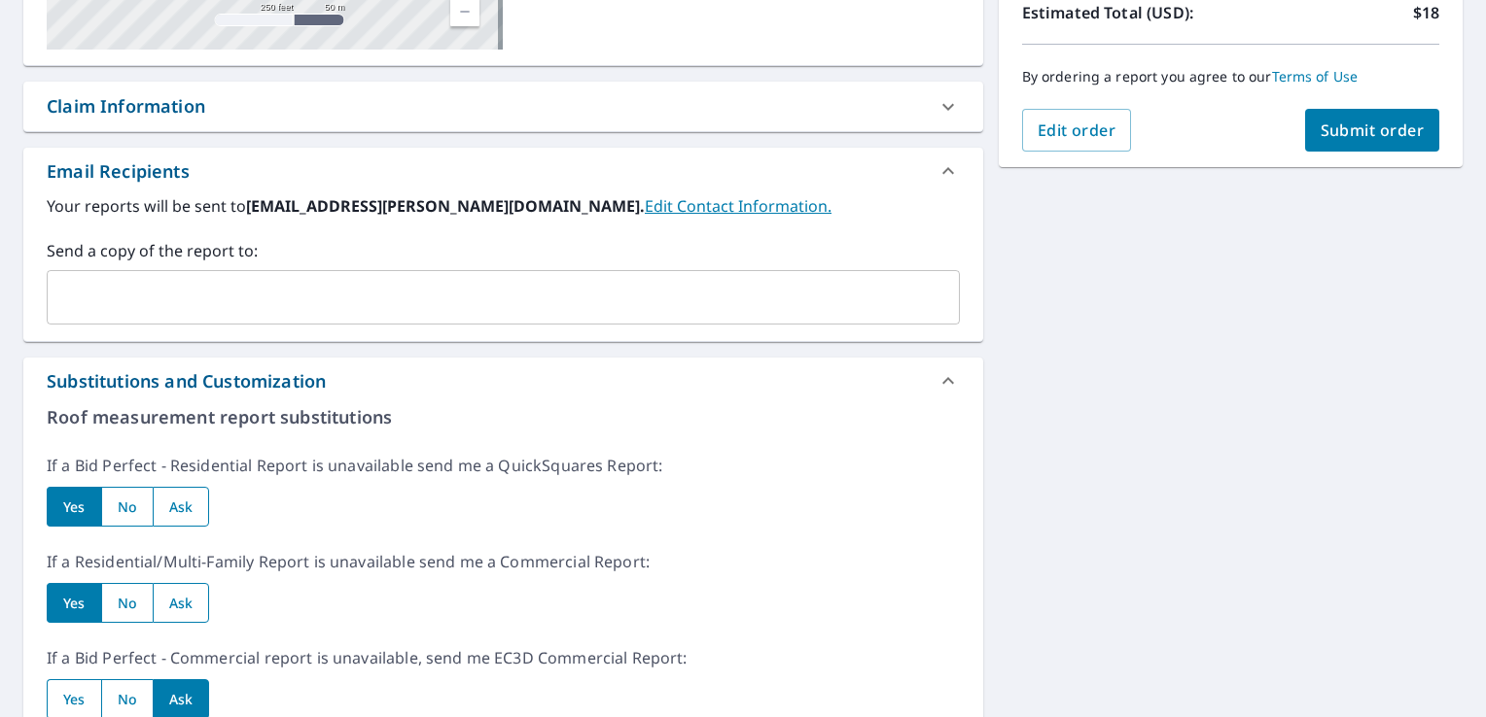
scroll to position [187, 0]
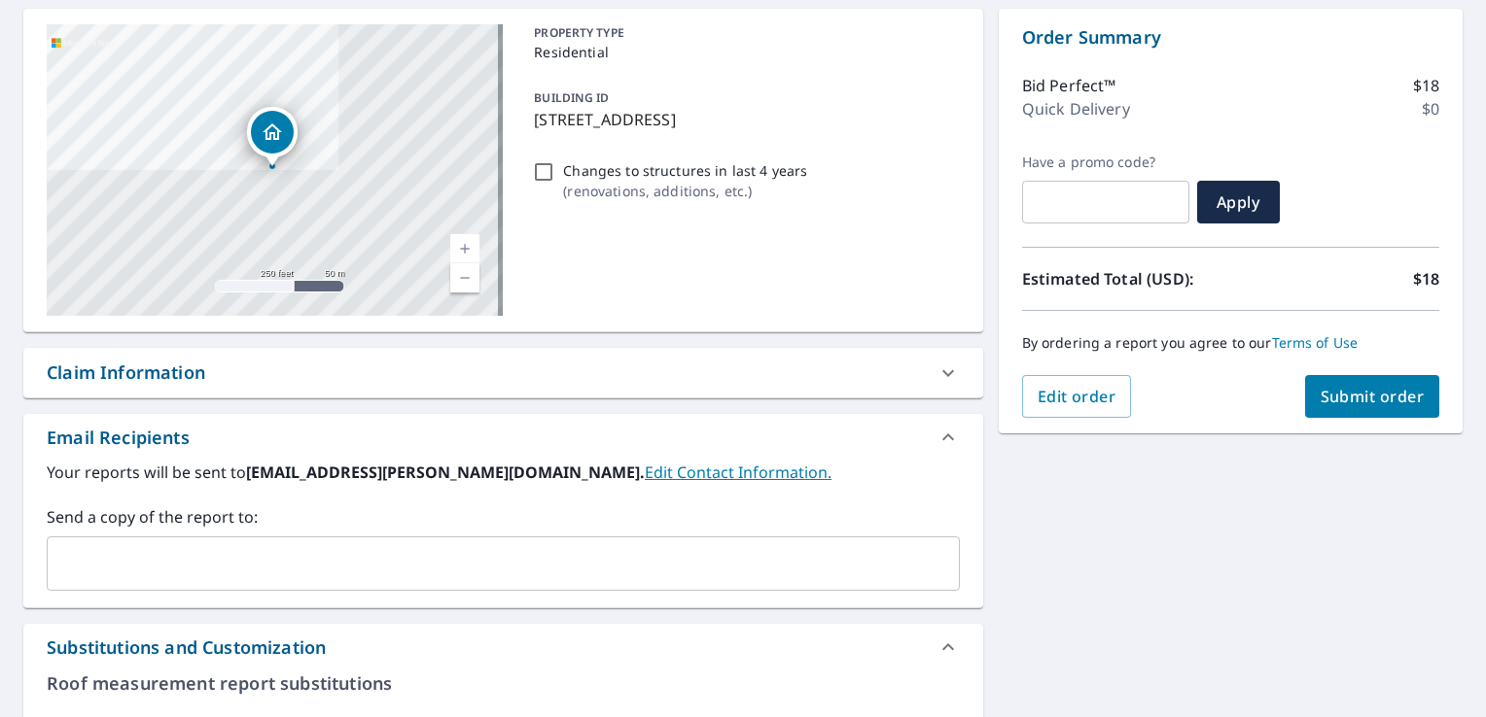
click at [1351, 393] on span "Submit order" at bounding box center [1372, 396] width 104 height 21
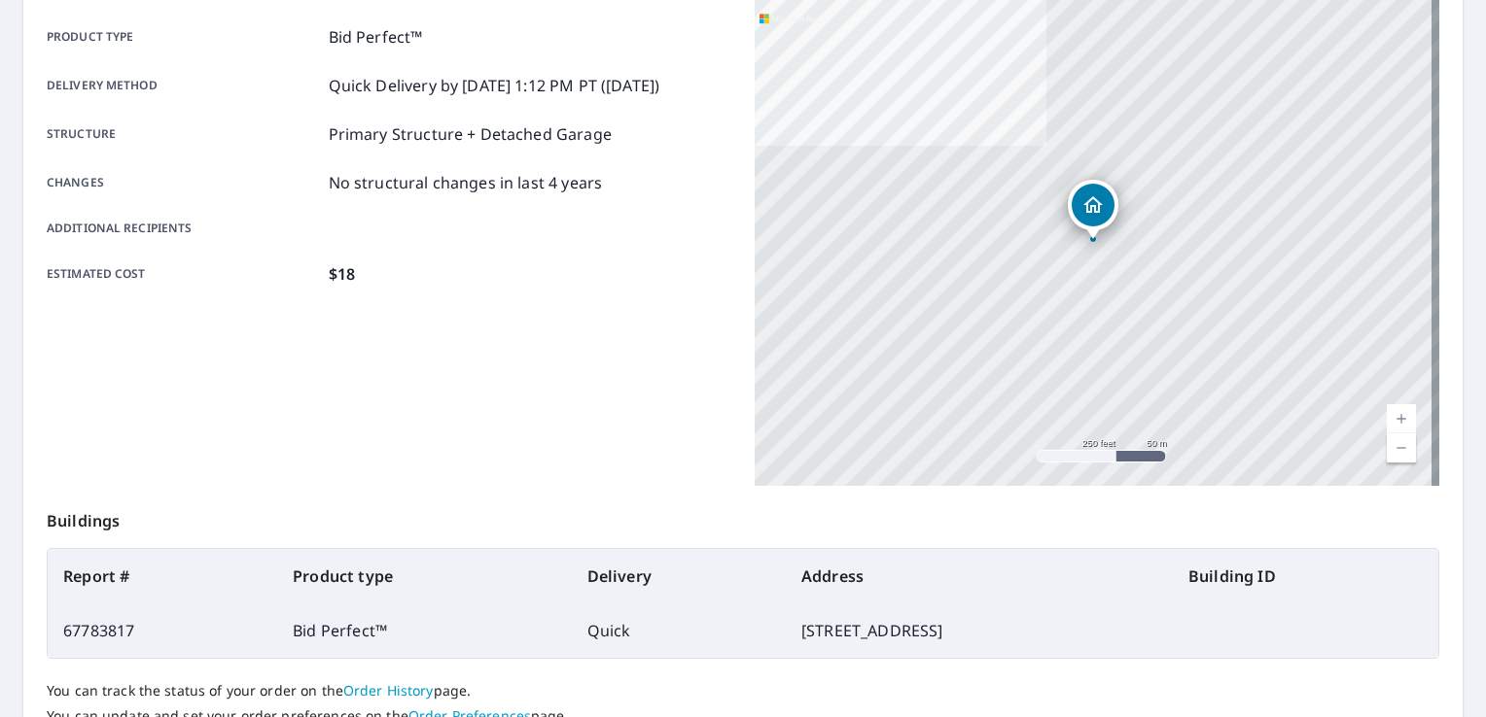
scroll to position [389, 0]
